Goal: Complete application form

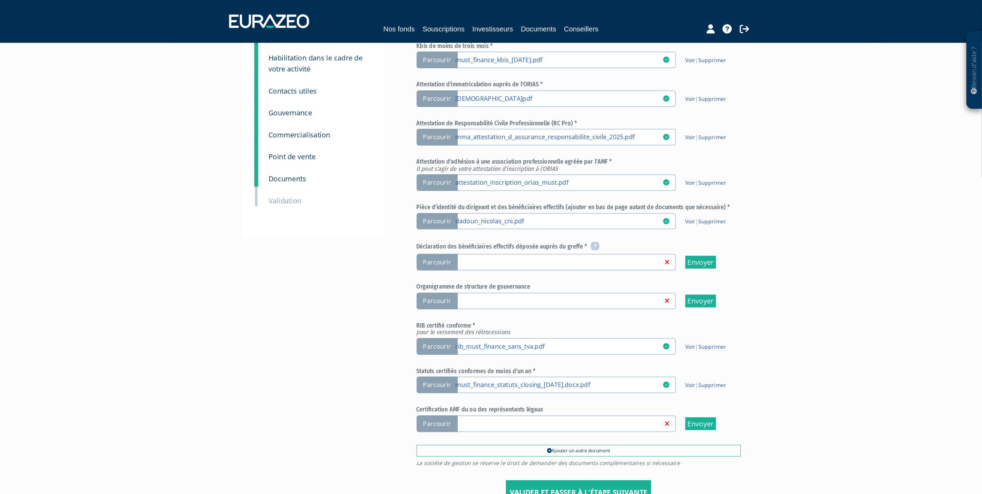
scroll to position [46, 0]
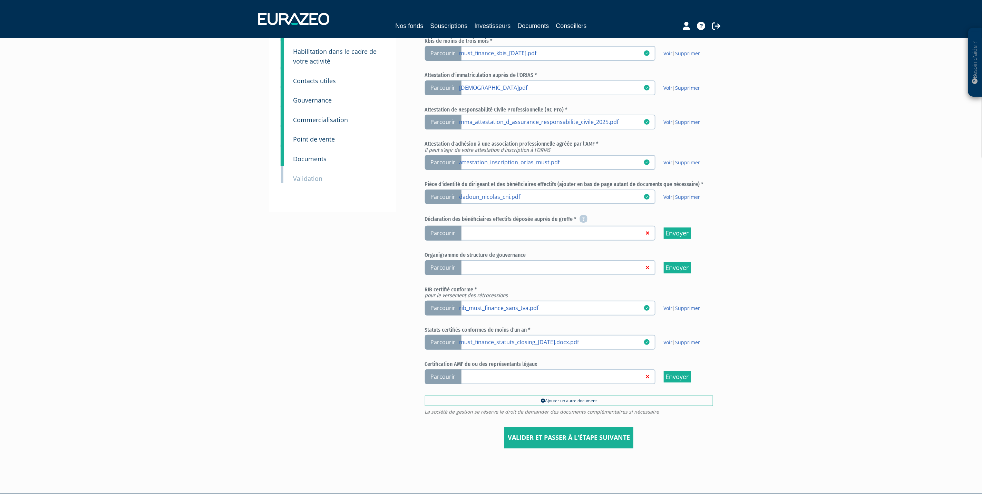
click at [430, 375] on span "Parcourir" at bounding box center [443, 376] width 37 height 15
click at [0, 0] on input "Parcourir" at bounding box center [0, 0] width 0 height 0
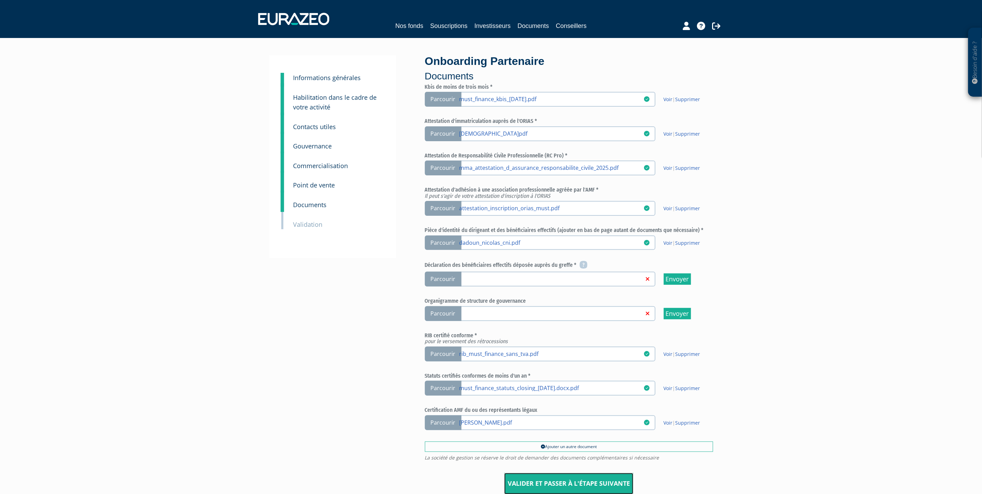
click at [569, 478] on input "Valider et passer à l'étape suivante" at bounding box center [568, 483] width 129 height 21
